Goal: Information Seeking & Learning: Learn about a topic

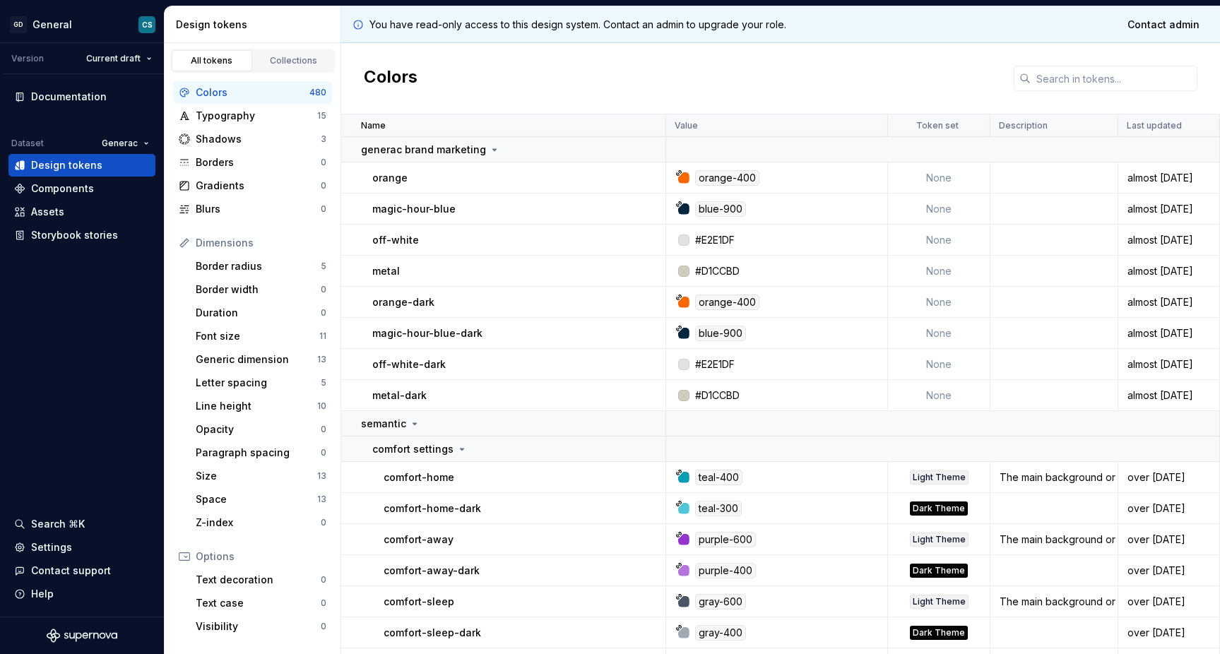
click at [266, 80] on div "Colors 480 Typography 15 Shadows 3 Borders 0 Gradients 0 Blurs 0 Dimensions Bor…" at bounding box center [253, 423] width 176 height 701
click at [261, 96] on div "Colors" at bounding box center [253, 92] width 114 height 14
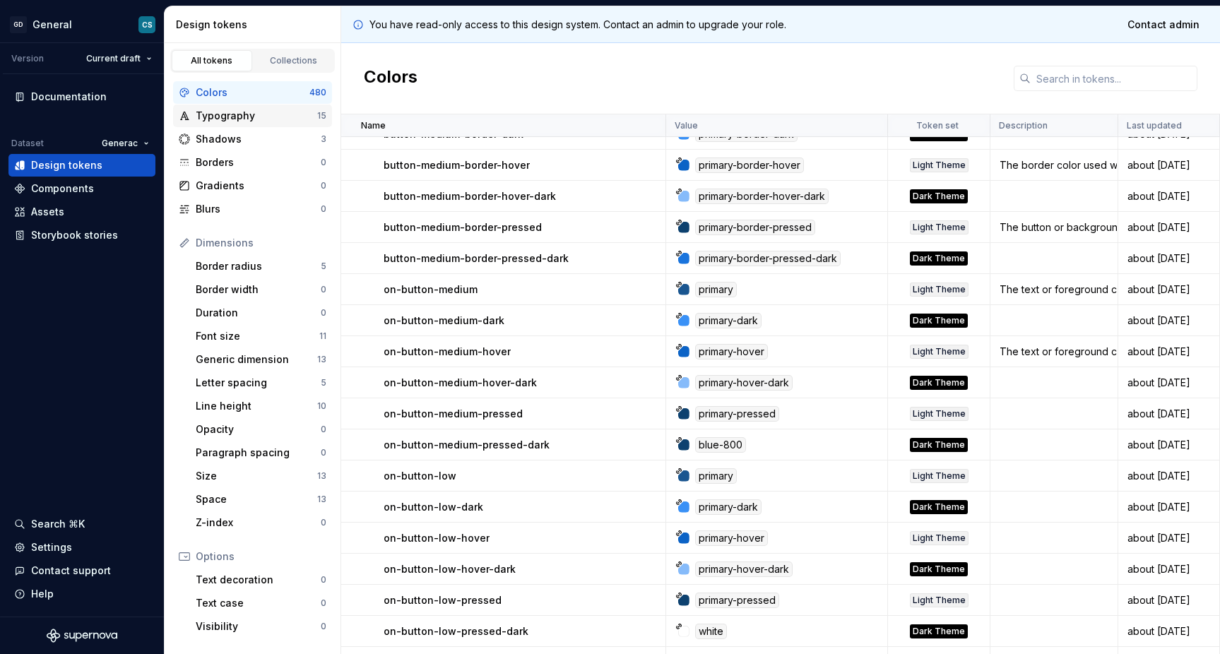
click at [290, 112] on div "Typography" at bounding box center [256, 116] width 121 height 14
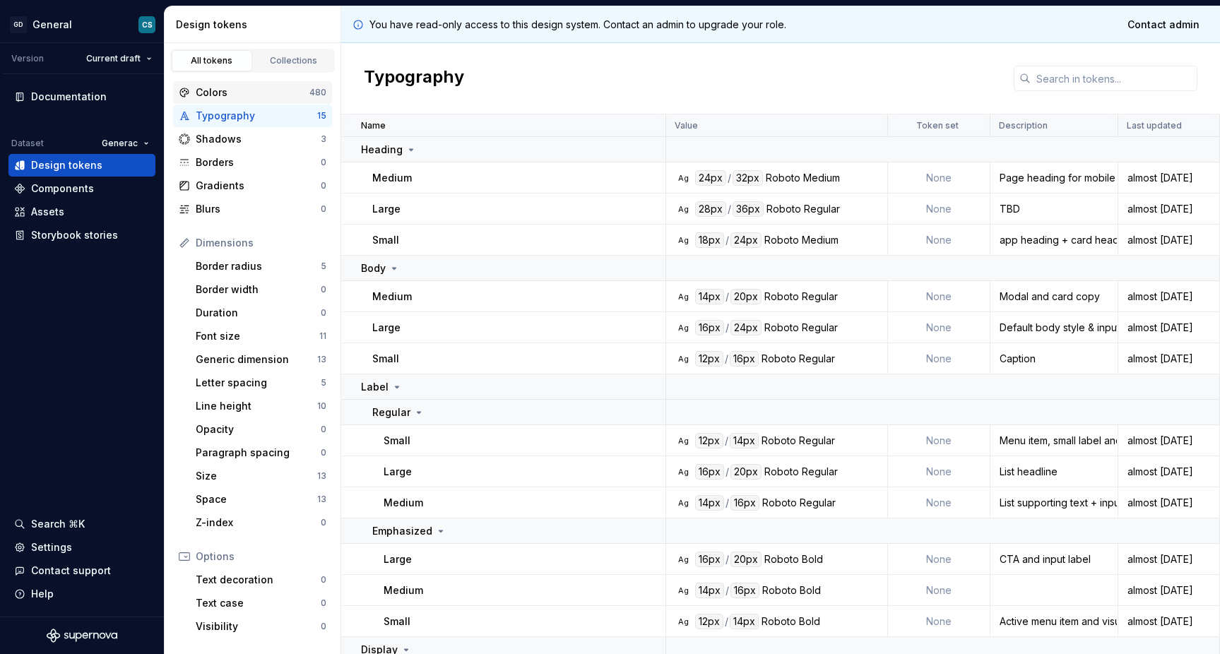
click at [293, 92] on div "Colors" at bounding box center [253, 92] width 114 height 14
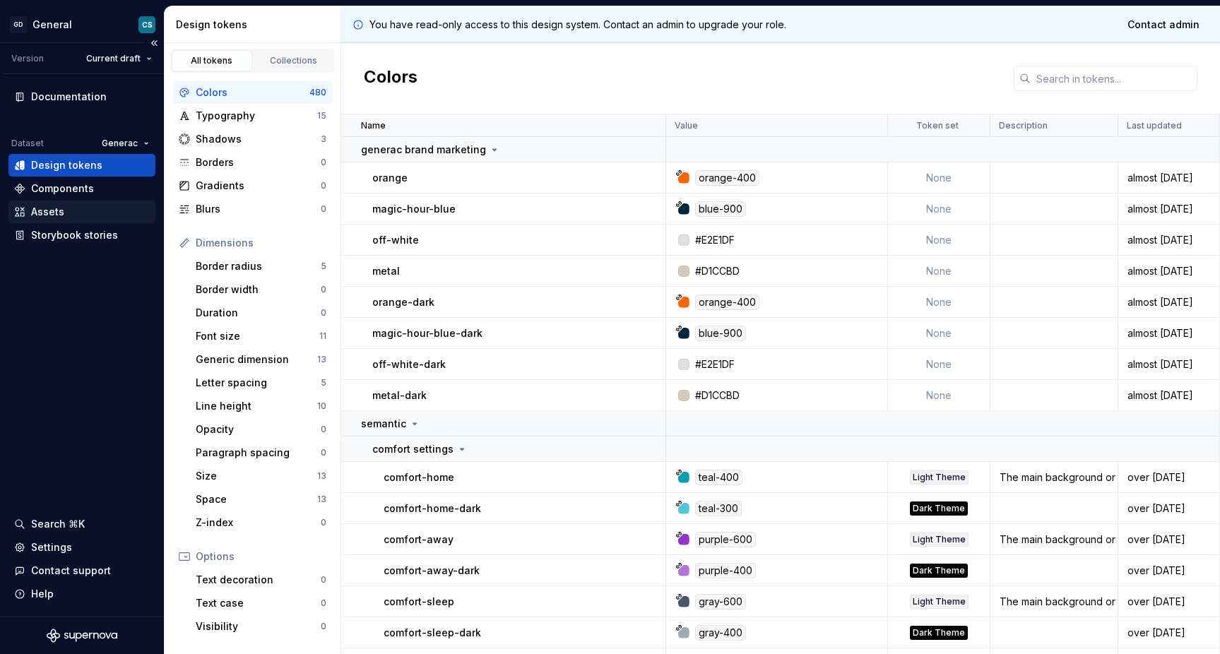
click at [64, 216] on div "Assets" at bounding box center [82, 212] width 136 height 14
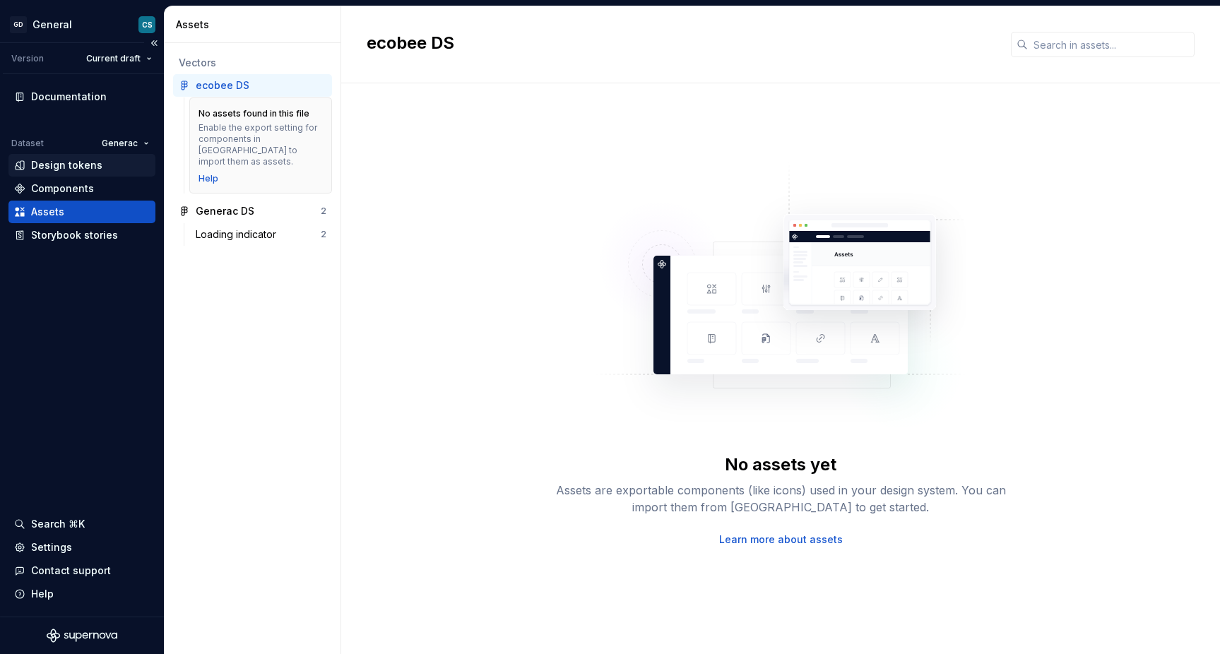
click at [94, 162] on div "Design tokens" at bounding box center [66, 165] width 71 height 14
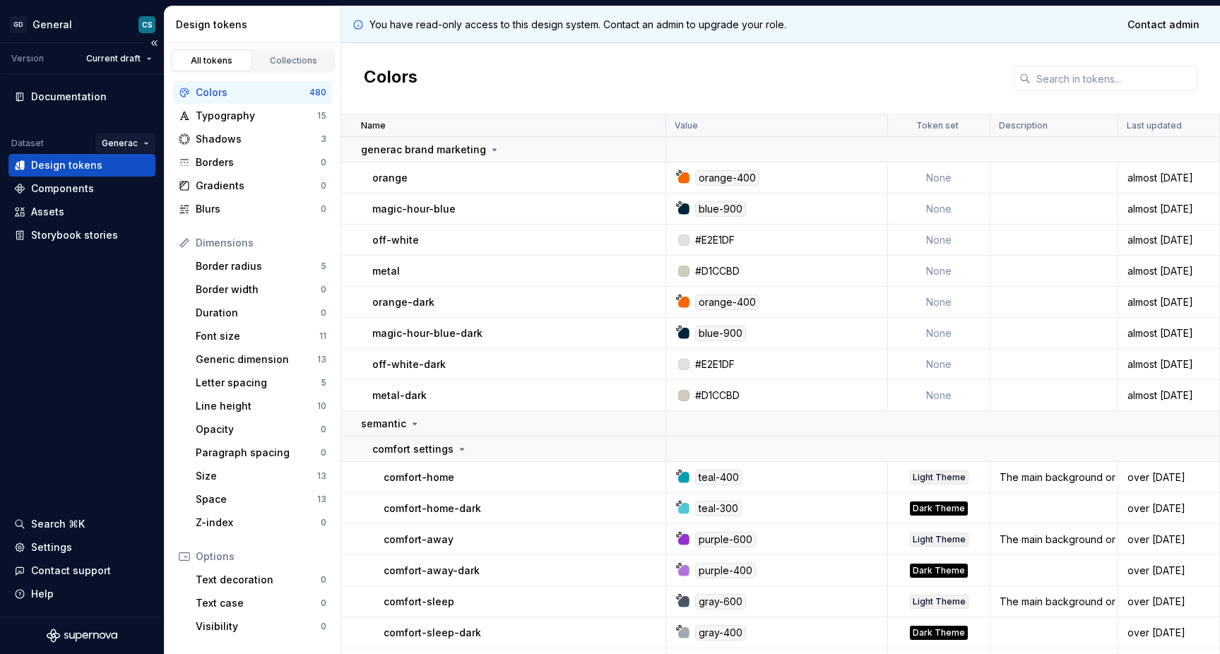
click at [126, 139] on html "GD General CS Version Current draft Documentation Dataset Generac Design tokens…" at bounding box center [610, 327] width 1220 height 654
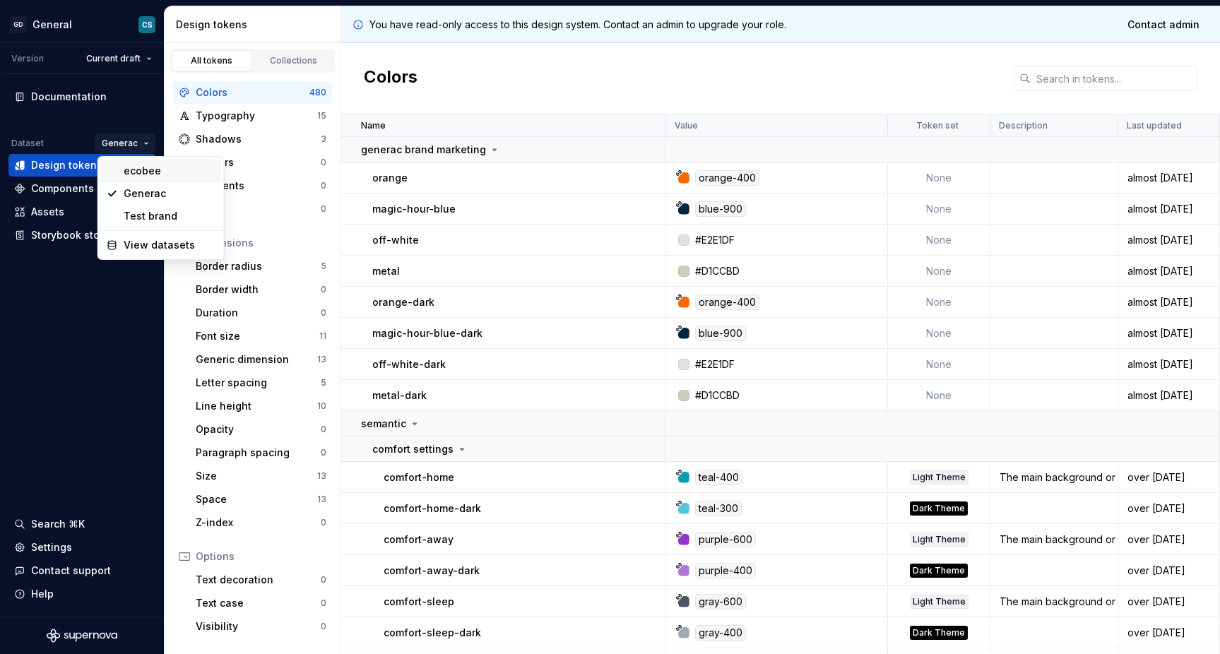
click at [125, 165] on div "ecobee" at bounding box center [170, 171] width 92 height 14
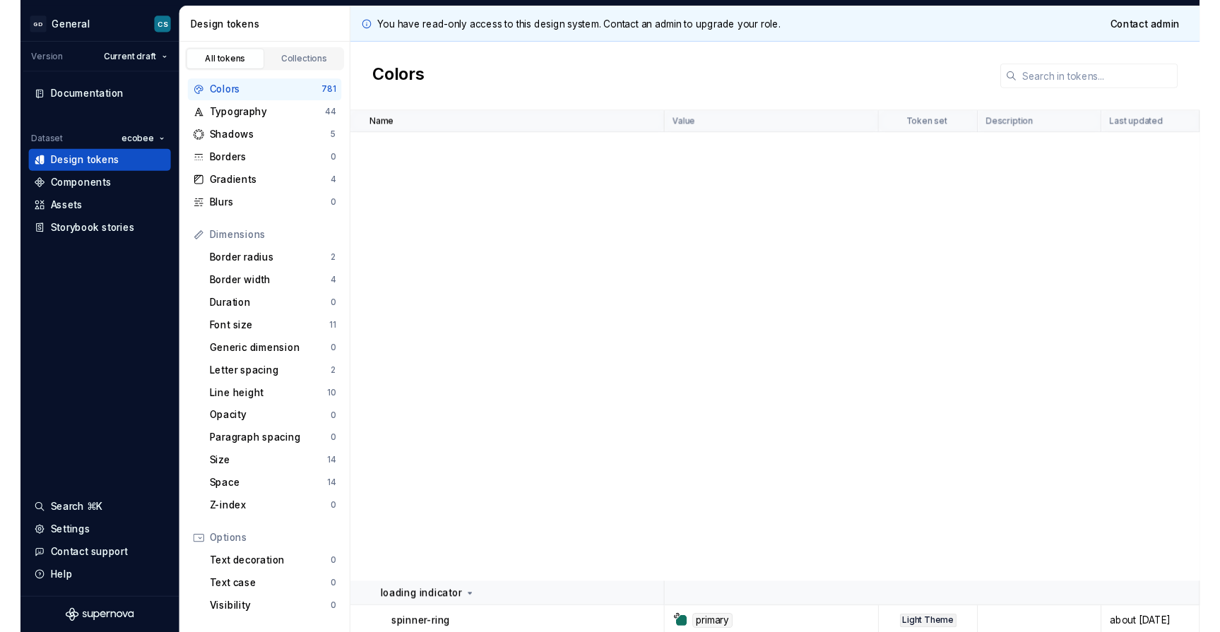
scroll to position [5538, 0]
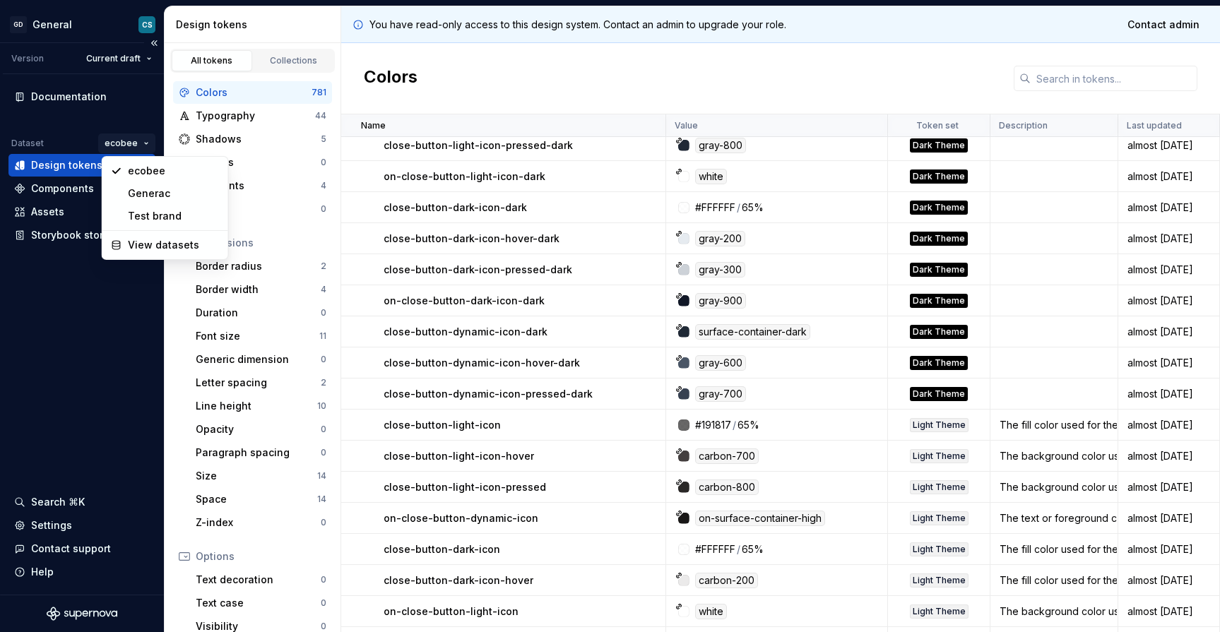
click at [142, 142] on html "GD General CS Version Current draft Documentation Dataset ecobee Design tokens …" at bounding box center [610, 316] width 1220 height 632
click at [134, 189] on div "Generac" at bounding box center [174, 193] width 92 height 14
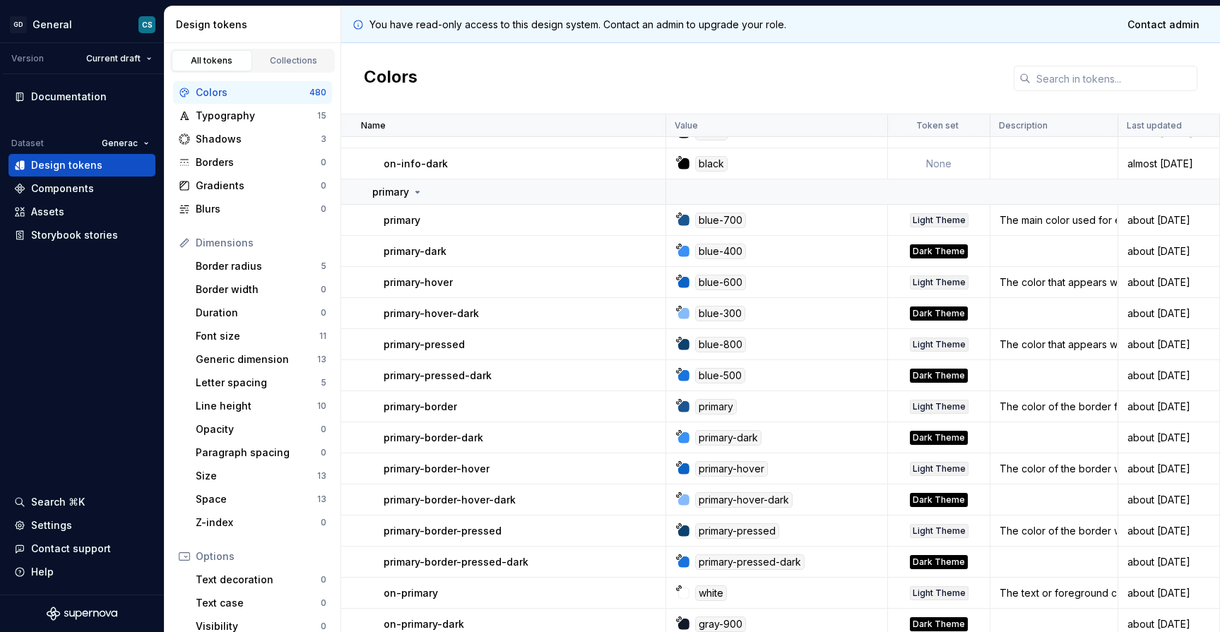
scroll to position [2087, 0]
click at [148, 144] on html "GD General CS Version Current draft Documentation Dataset Generac Design tokens…" at bounding box center [610, 316] width 1220 height 632
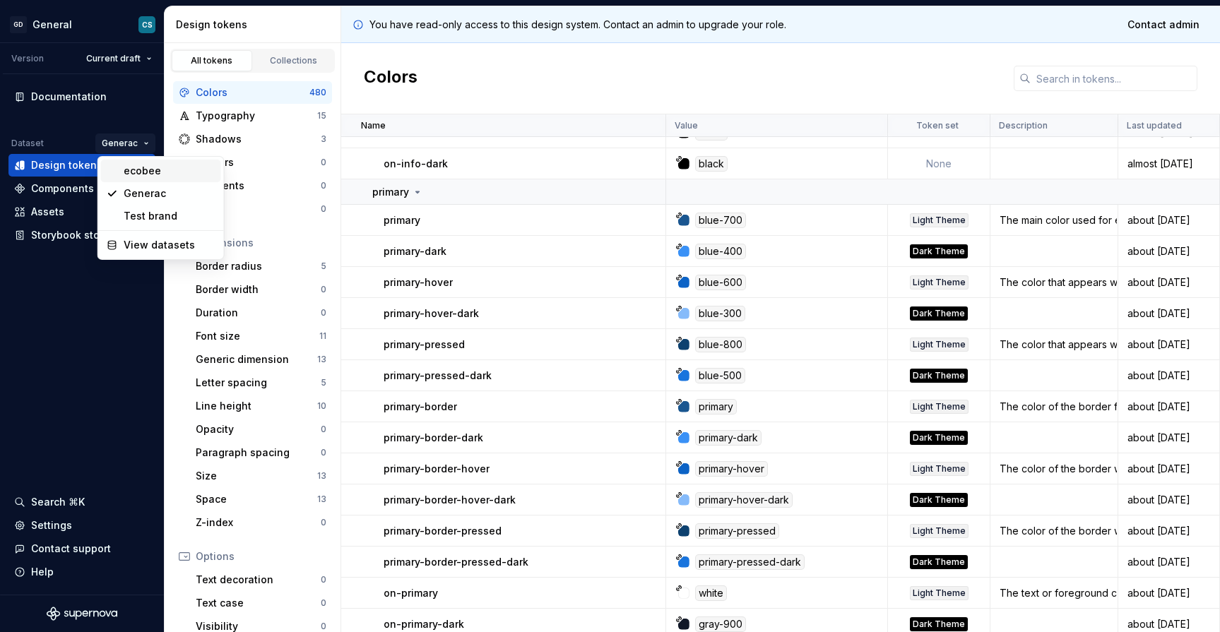
click at [140, 169] on div "ecobee" at bounding box center [170, 171] width 92 height 14
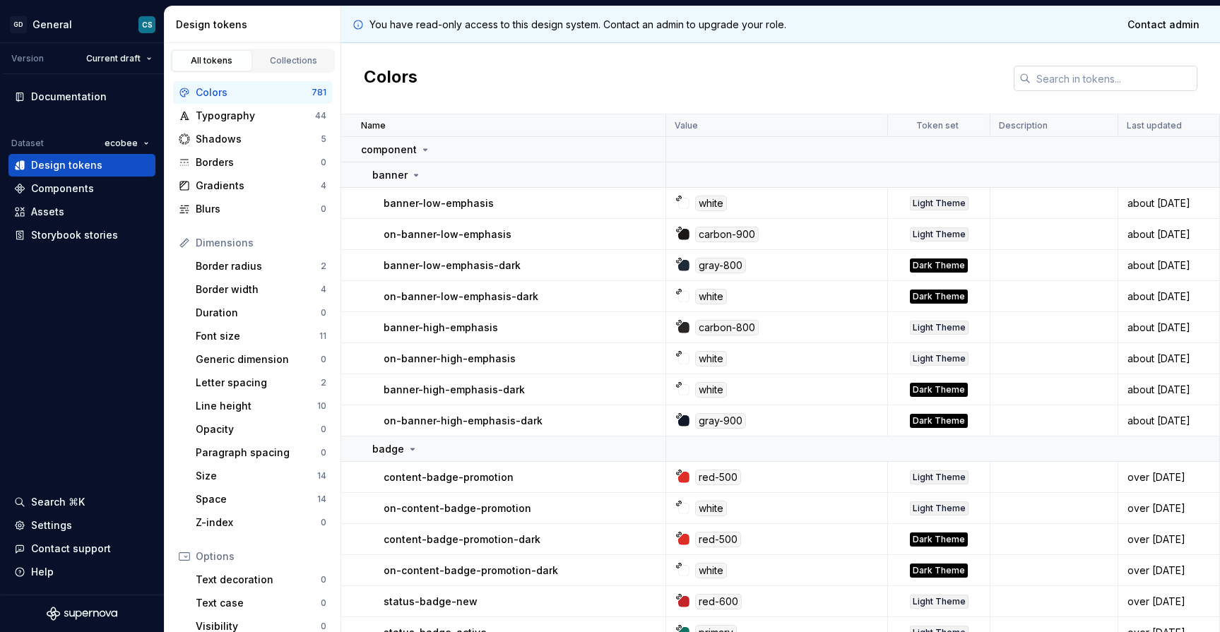
click at [1096, 77] on input "text" at bounding box center [1113, 78] width 167 height 25
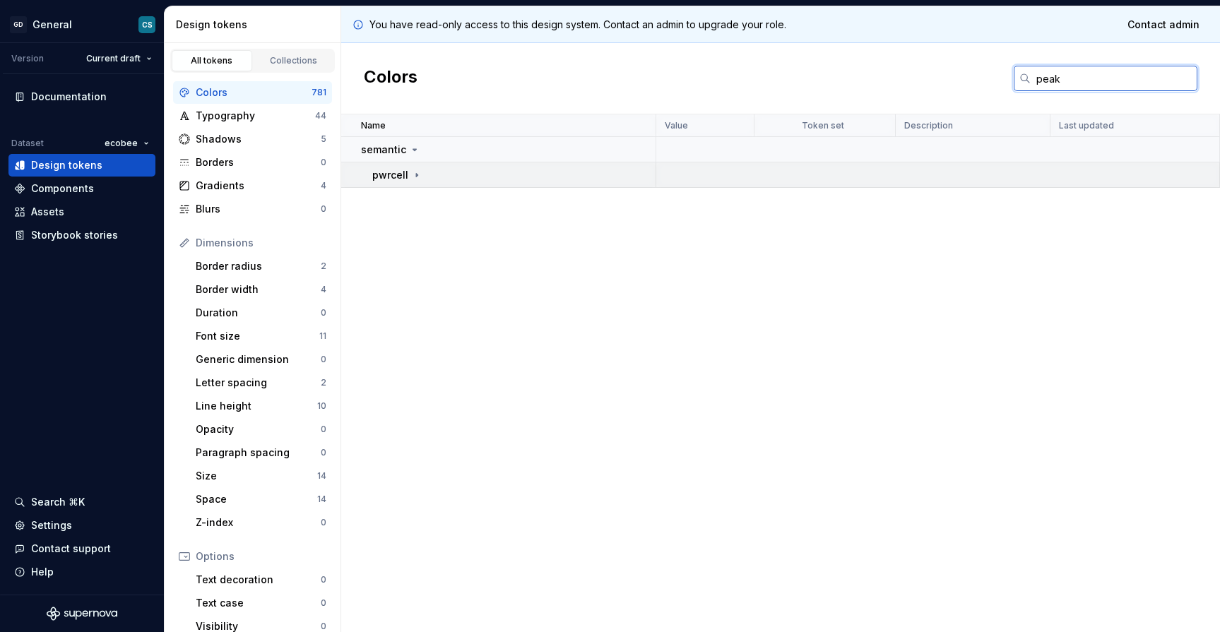
type input "peak"
click at [427, 175] on div "pwrcell" at bounding box center [513, 175] width 282 height 14
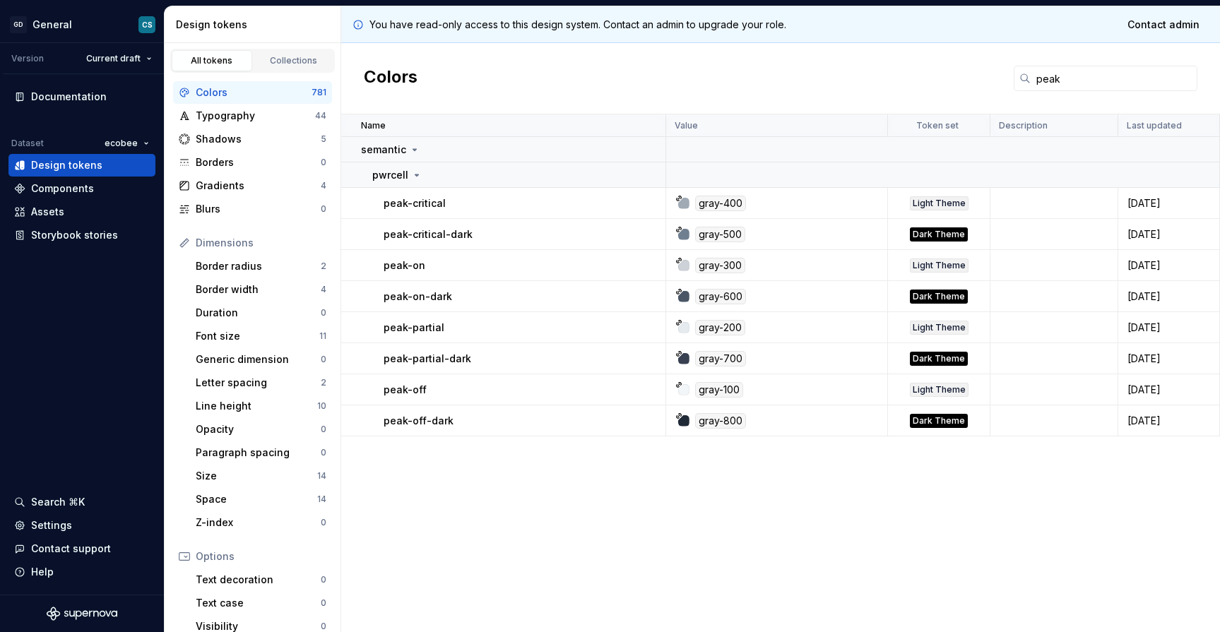
click at [282, 102] on div "Colors 781" at bounding box center [252, 92] width 159 height 23
click at [306, 69] on link "Collections" at bounding box center [294, 60] width 81 height 21
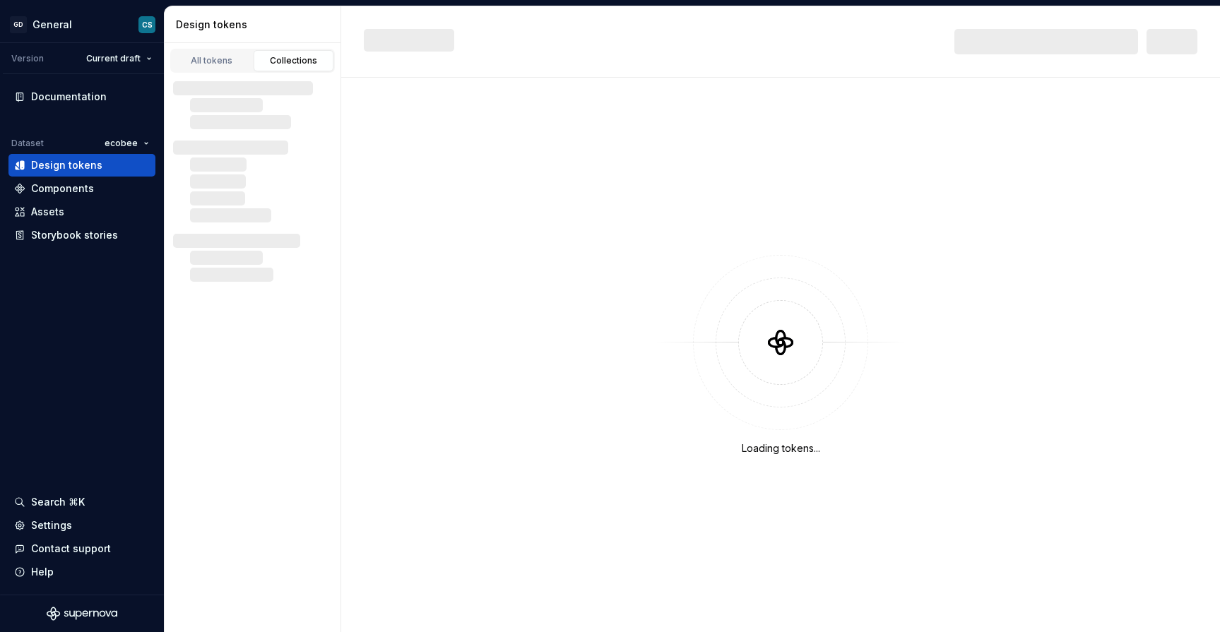
click at [309, 63] on div "Collections" at bounding box center [293, 60] width 71 height 11
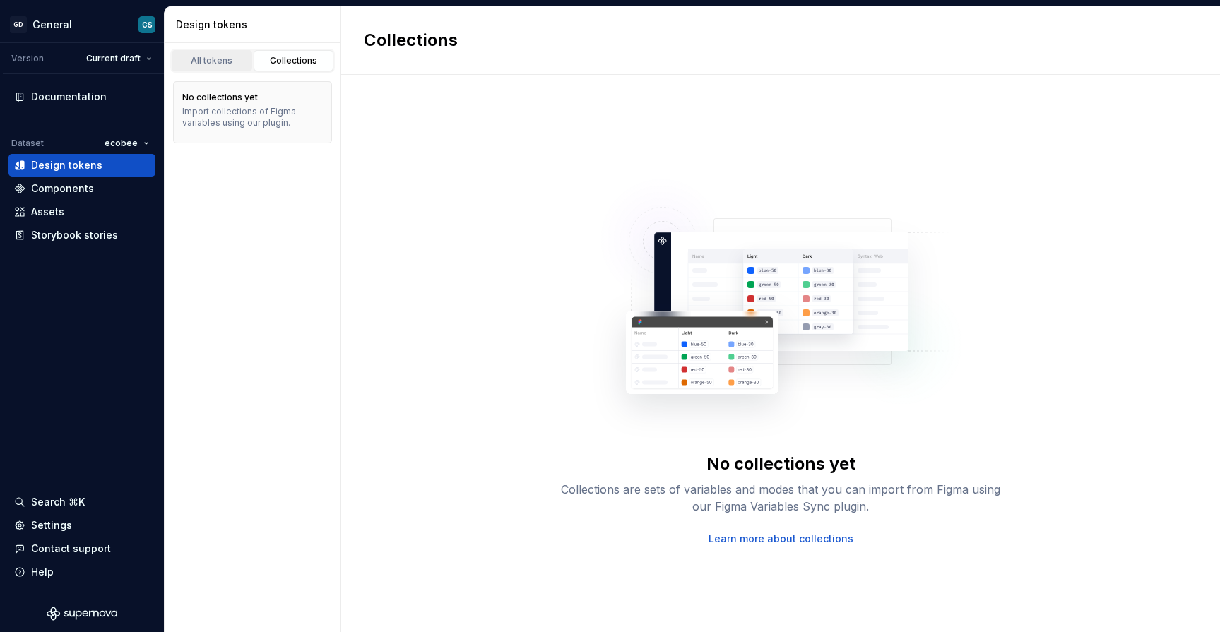
click at [237, 59] on div "All tokens" at bounding box center [212, 60] width 71 height 11
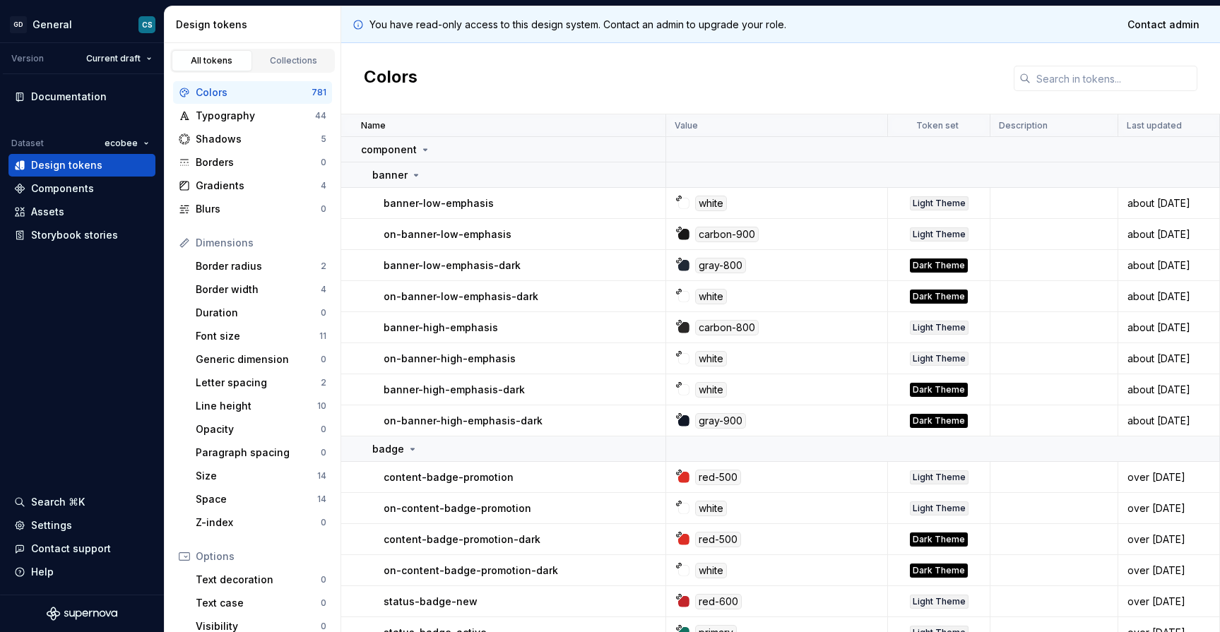
click at [224, 98] on div "Colors" at bounding box center [254, 92] width 116 height 14
click at [472, 26] on p "You have read-only access to this design system. Contact an admin to upgrade yo…" at bounding box center [577, 25] width 417 height 14
copy div "You have read-only access to this design system. Contact an admin to upgrade yo…"
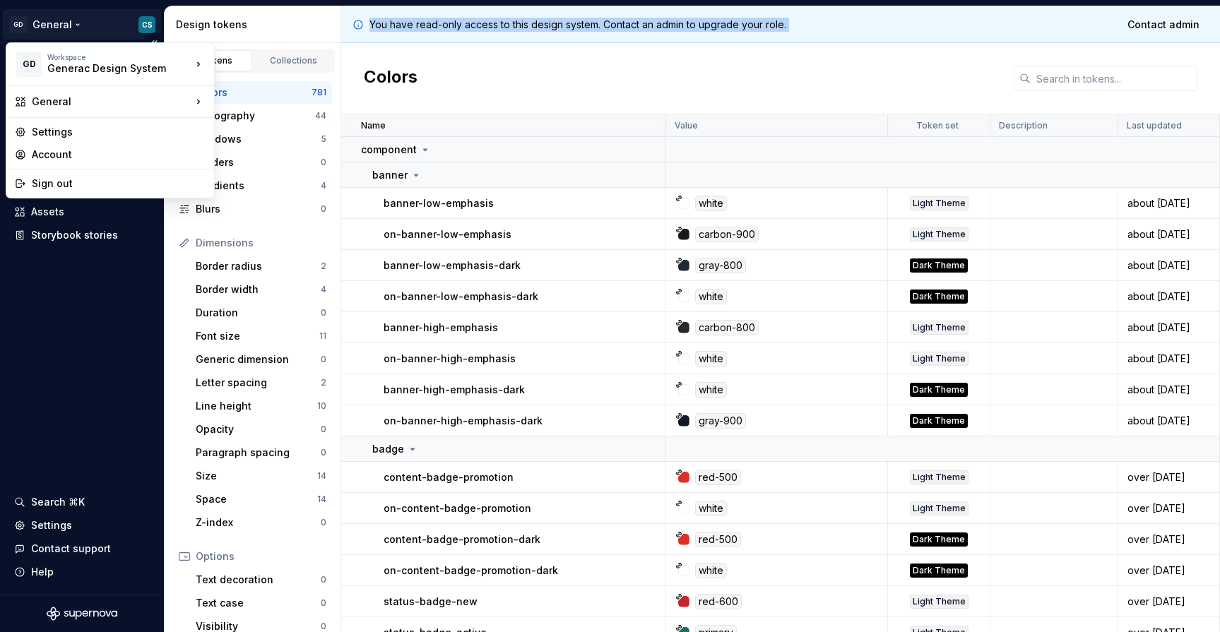
click at [62, 29] on html "GD General CS Version Current draft Documentation Dataset ecobee Design tokens …" at bounding box center [610, 316] width 1220 height 632
click at [290, 15] on html "GD General CS Version Current draft Documentation Dataset ecobee Design tokens …" at bounding box center [610, 316] width 1220 height 632
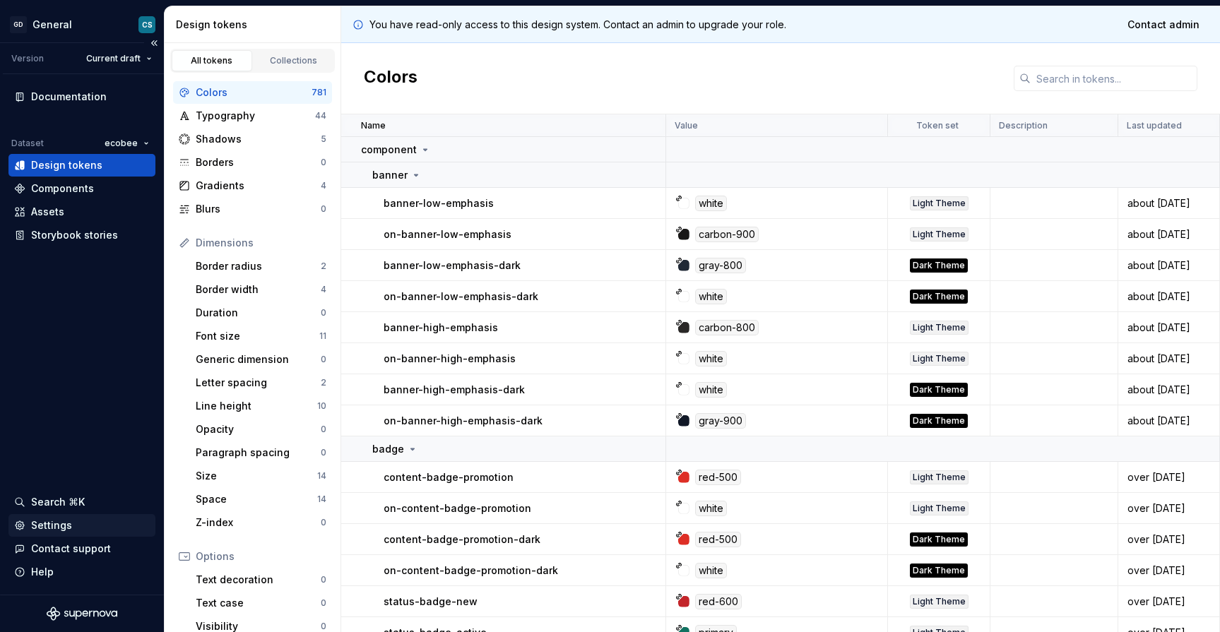
click at [52, 523] on div "Settings" at bounding box center [51, 525] width 41 height 14
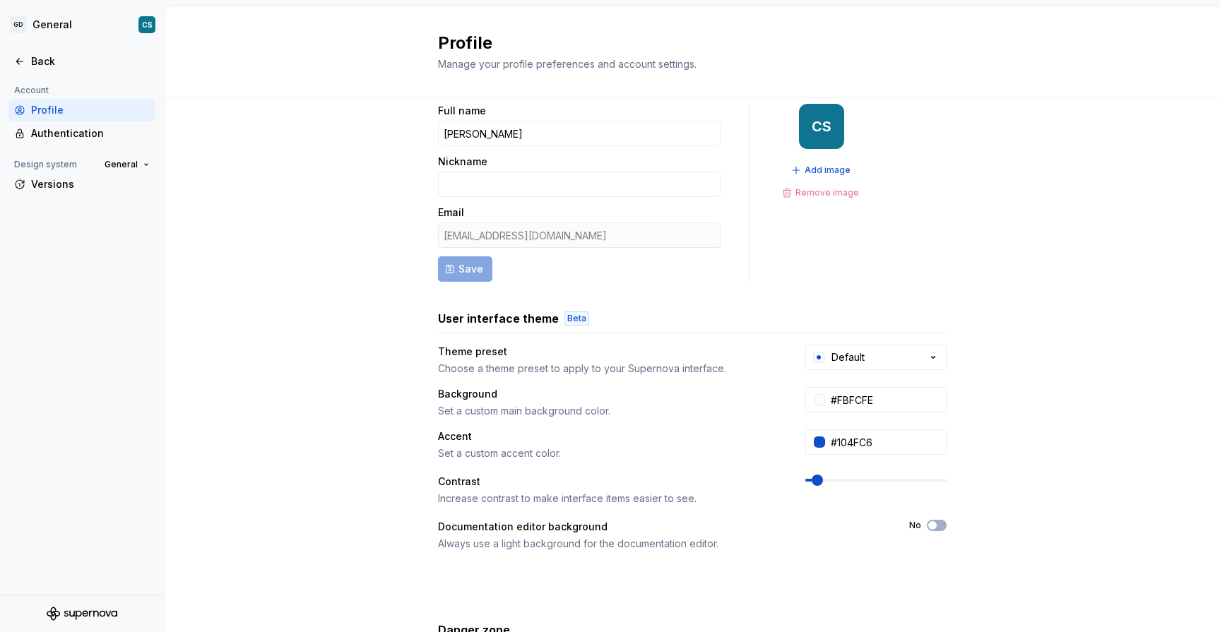
scroll to position [20, 0]
click at [69, 136] on div "Authentication" at bounding box center [90, 133] width 119 height 14
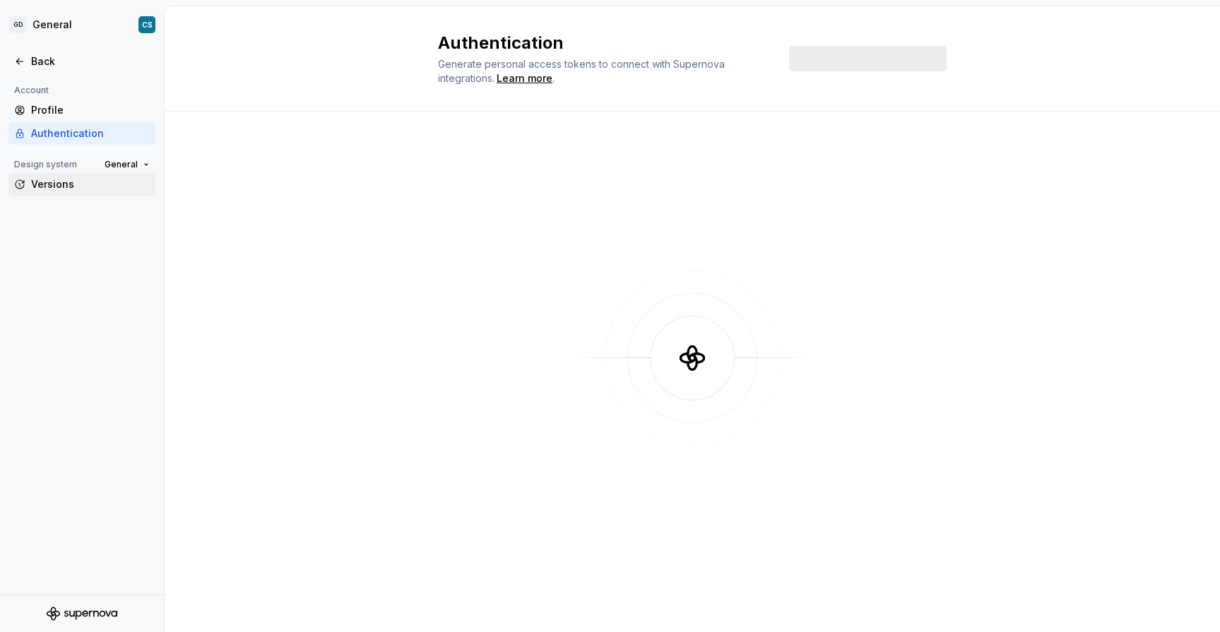
click at [72, 186] on div "Versions" at bounding box center [90, 184] width 119 height 14
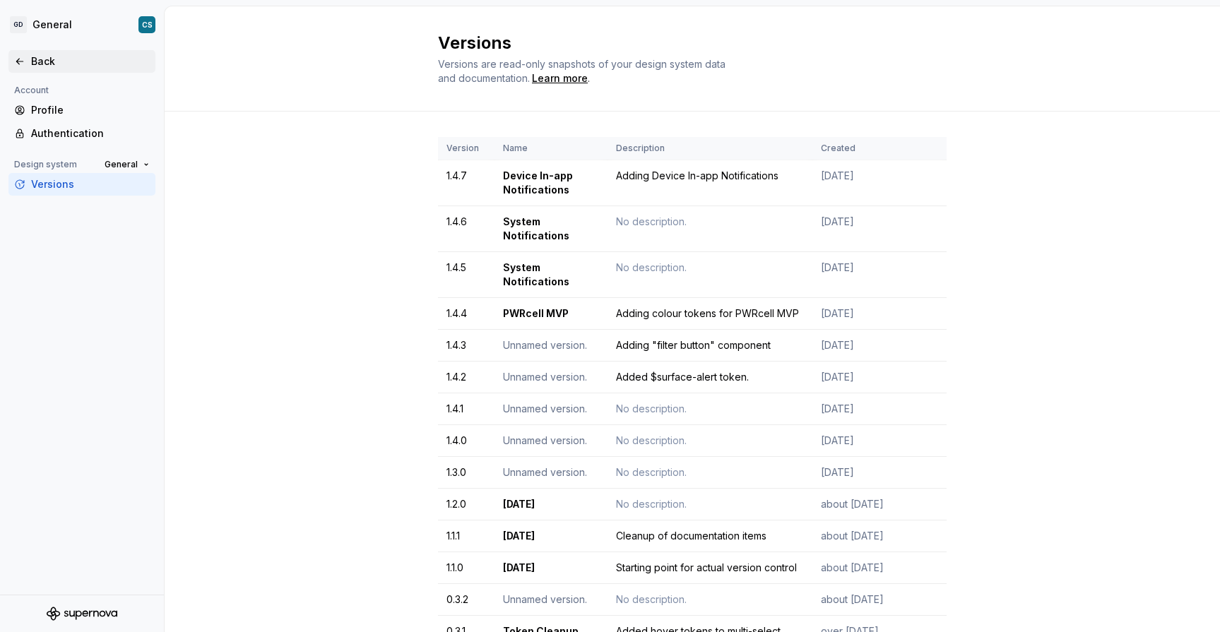
click at [52, 63] on div "Back" at bounding box center [90, 61] width 119 height 14
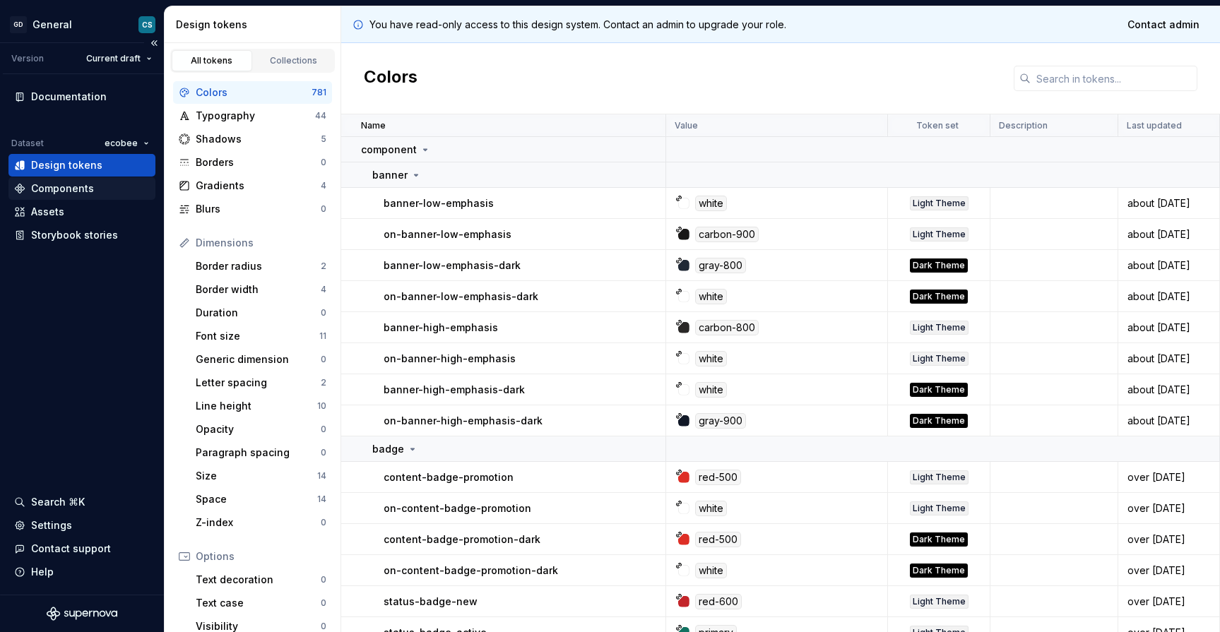
click at [109, 187] on div "Components" at bounding box center [82, 188] width 136 height 14
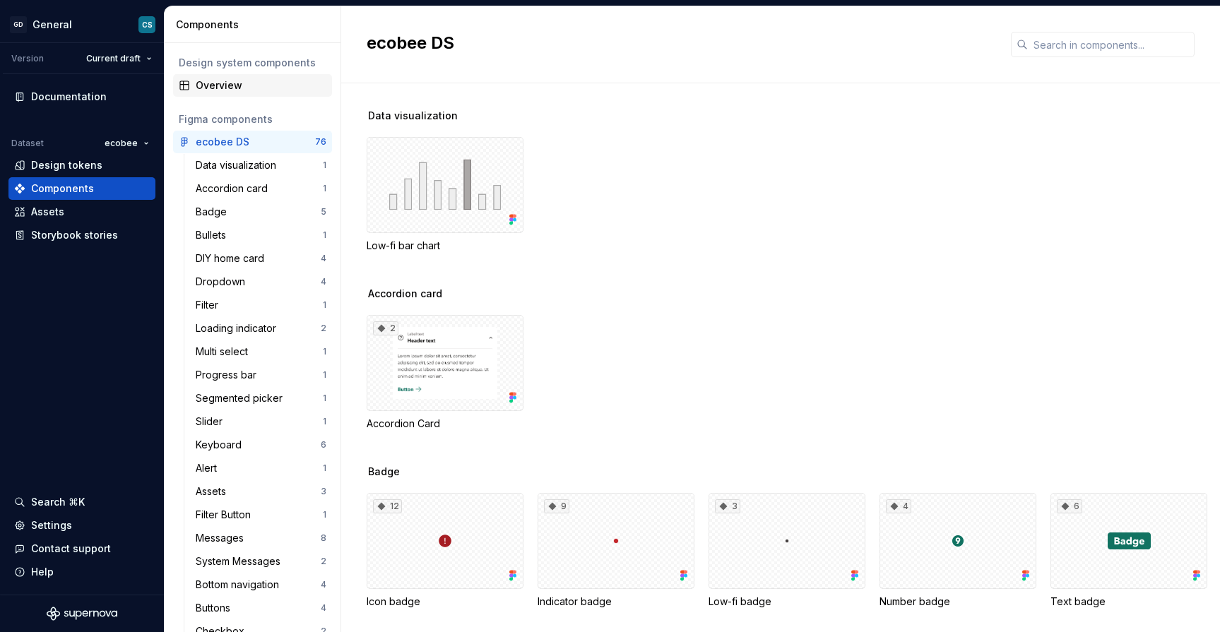
click at [246, 90] on div "Overview" at bounding box center [261, 85] width 131 height 14
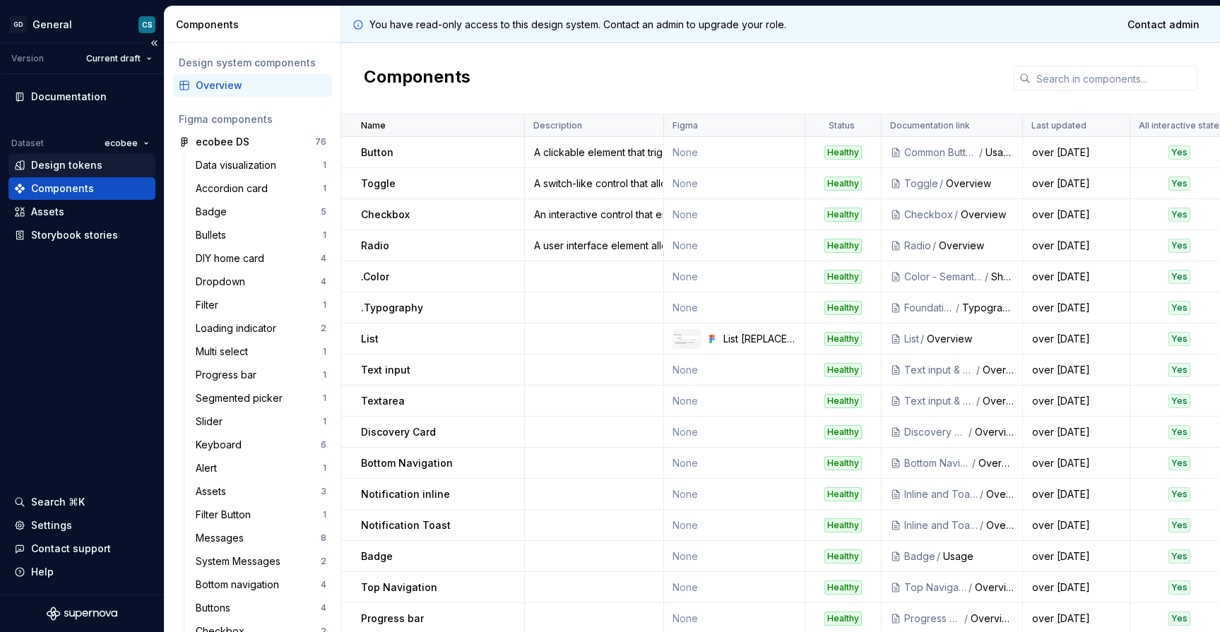
click at [124, 167] on div "Design tokens" at bounding box center [82, 165] width 136 height 14
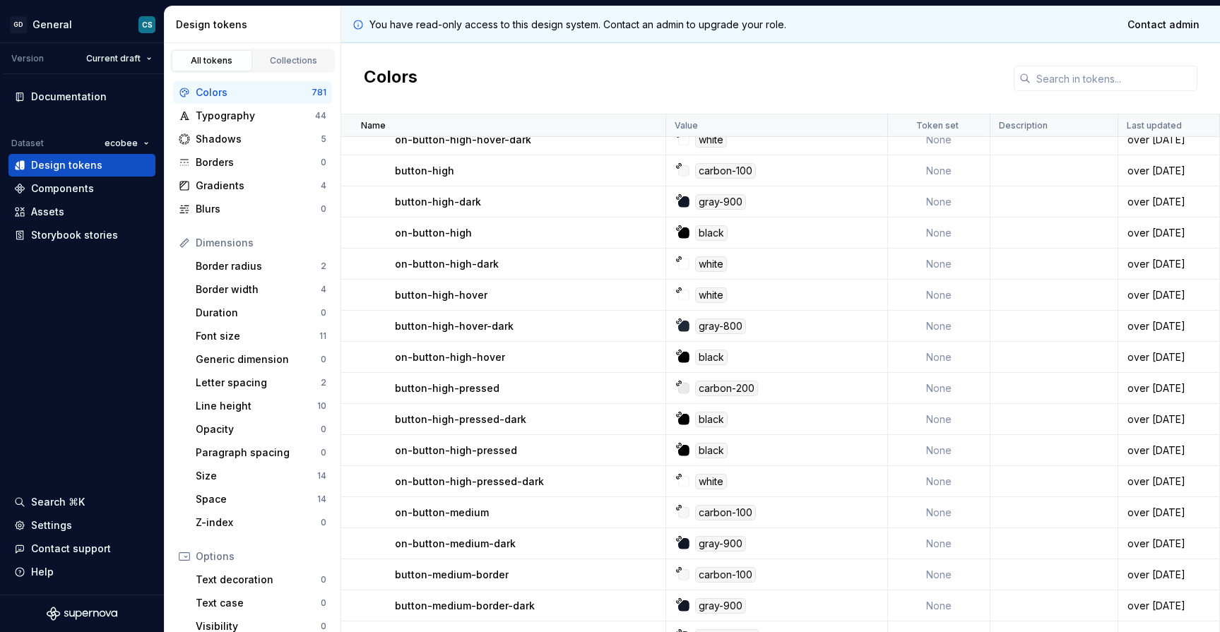
scroll to position [1866, 0]
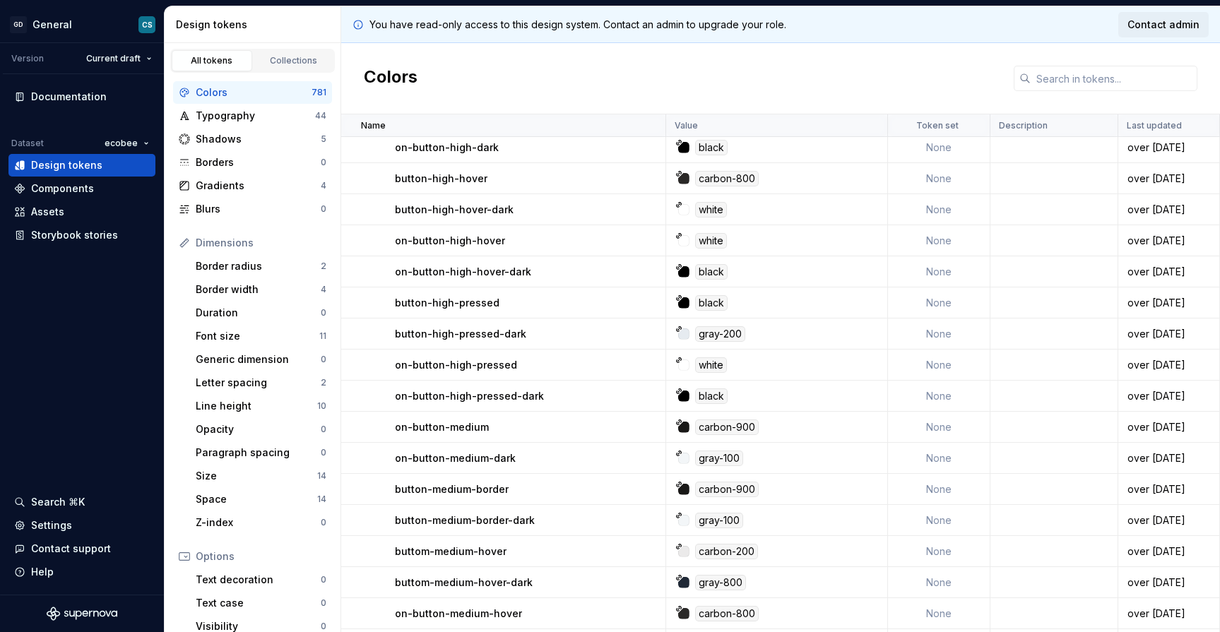
click at [1154, 20] on span "Contact admin" at bounding box center [1163, 25] width 72 height 14
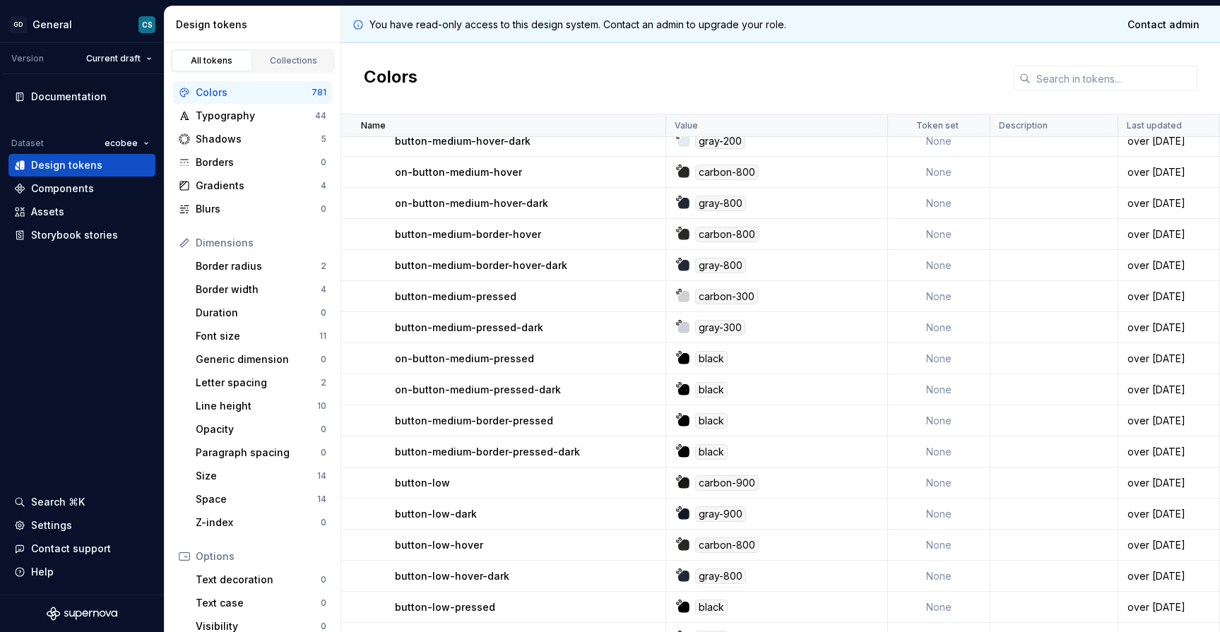
scroll to position [1398, 0]
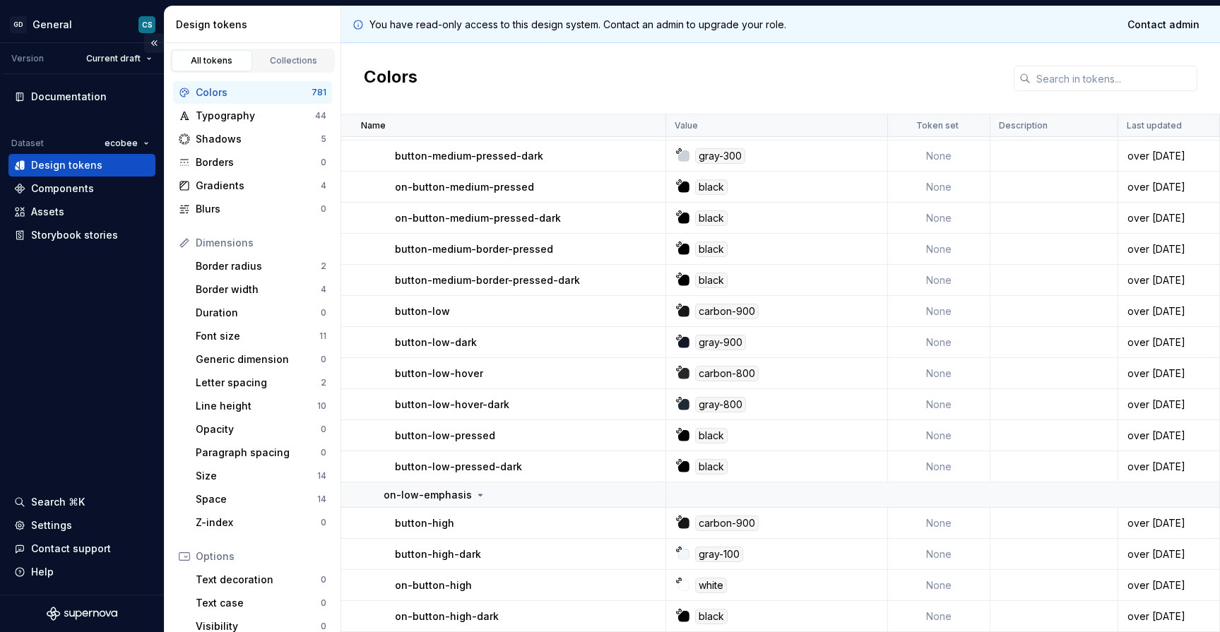
click at [156, 45] on button "Collapse sidebar" at bounding box center [154, 43] width 20 height 20
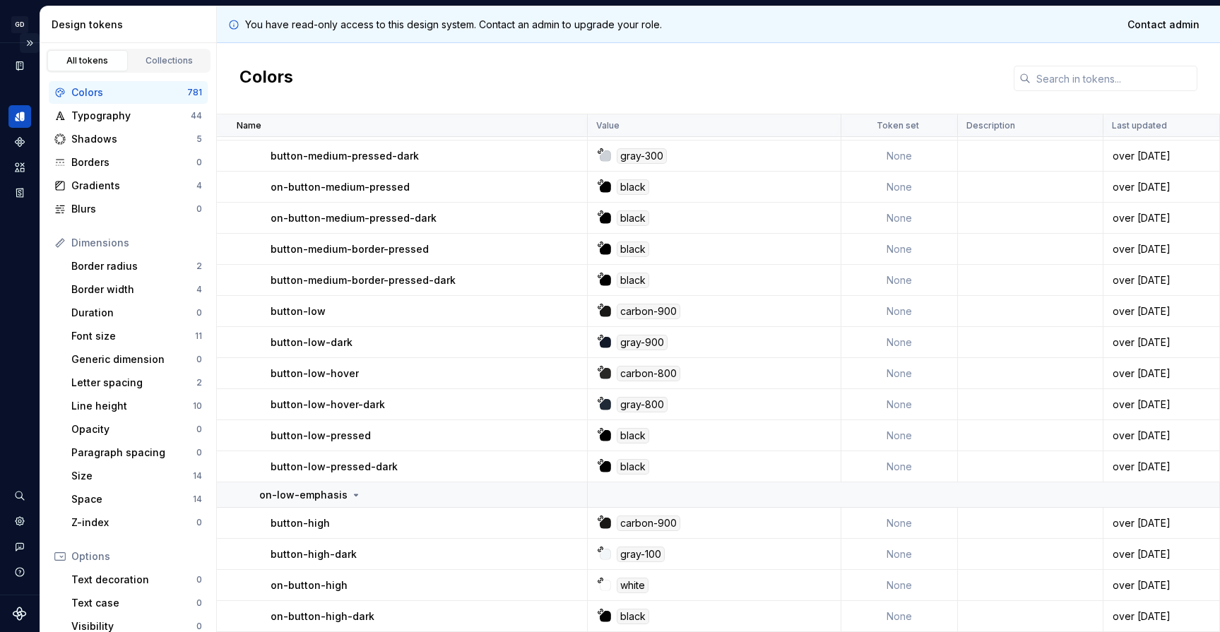
click at [32, 44] on button "Expand sidebar" at bounding box center [30, 43] width 20 height 20
